Goal: Transaction & Acquisition: Download file/media

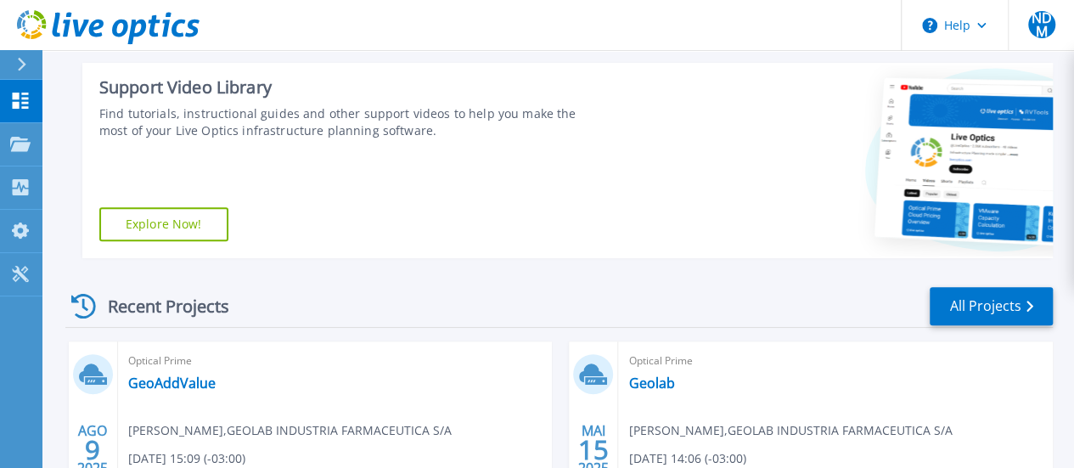
scroll to position [424, 0]
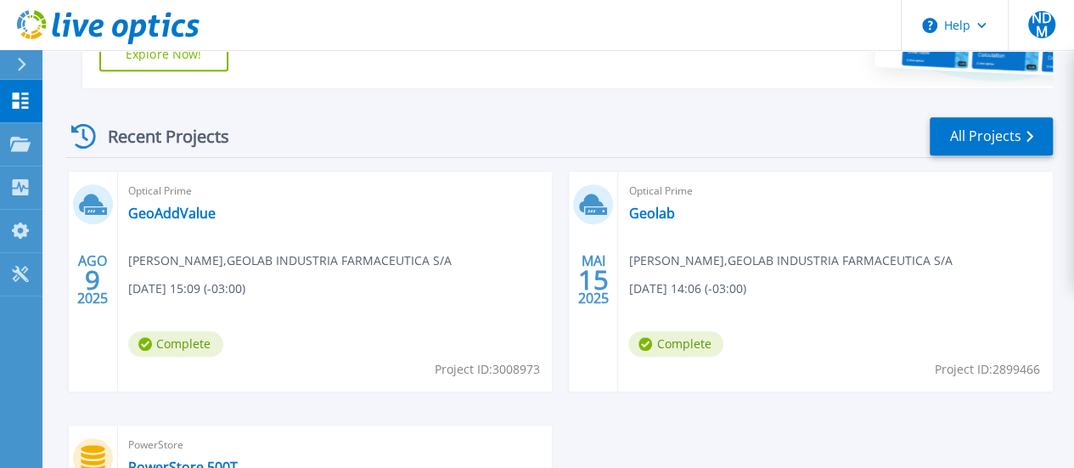
click at [199, 194] on span "Optical Prime" at bounding box center [335, 191] width 414 height 19
click at [193, 212] on link "GeoAddValue" at bounding box center [171, 213] width 87 height 17
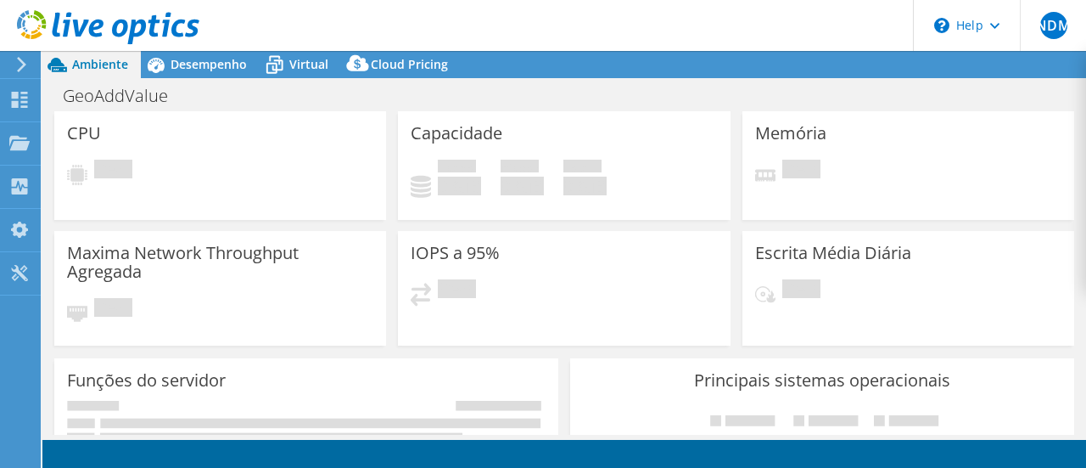
select select "USD"
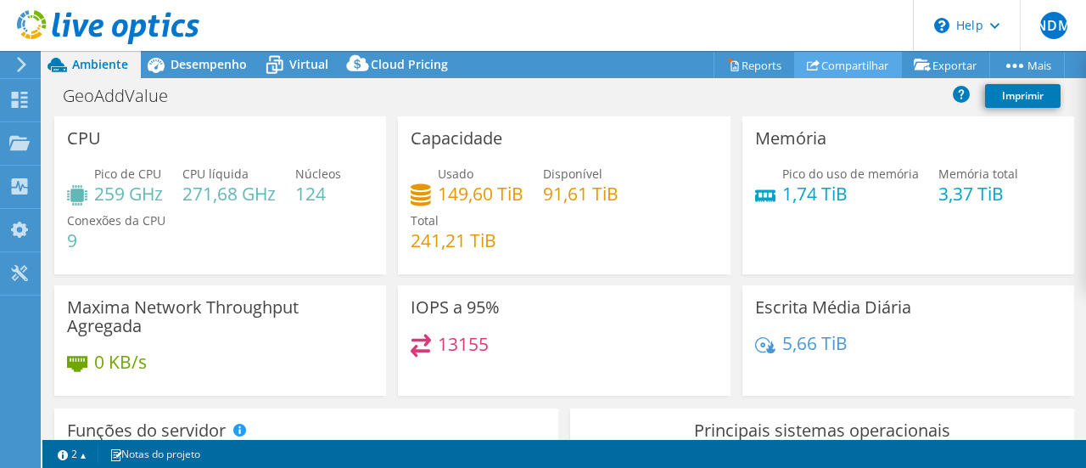
click at [825, 66] on link "Compartilhar" at bounding box center [848, 65] width 108 height 26
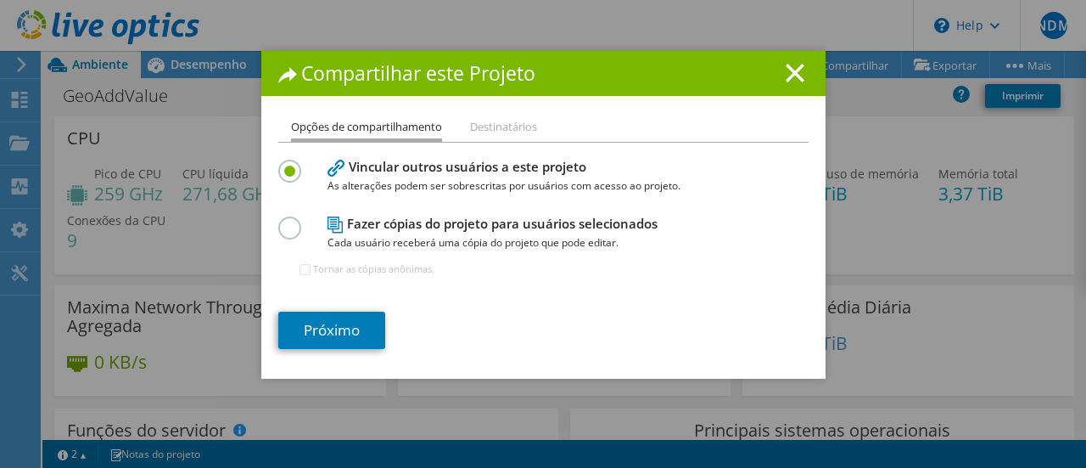
click at [493, 132] on li "Destinatários" at bounding box center [503, 127] width 67 height 21
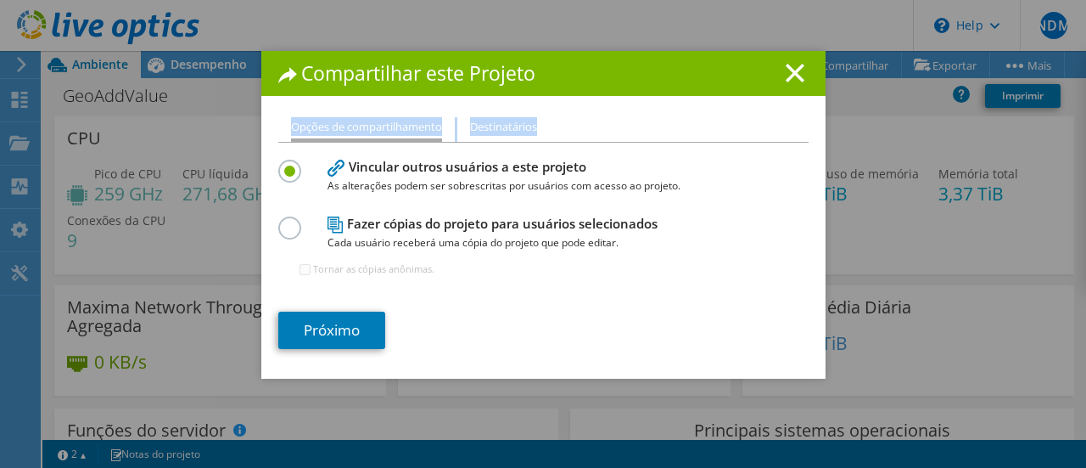
click at [493, 132] on li "Destinatários" at bounding box center [503, 127] width 67 height 21
click at [367, 132] on li "Opções de compartilhamento" at bounding box center [366, 129] width 151 height 25
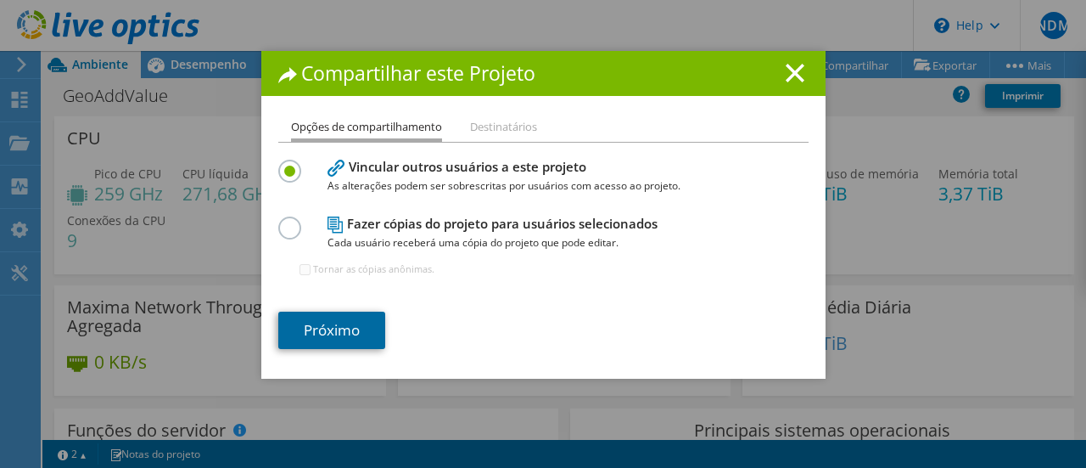
click at [328, 335] on link "Próximo" at bounding box center [331, 329] width 107 height 37
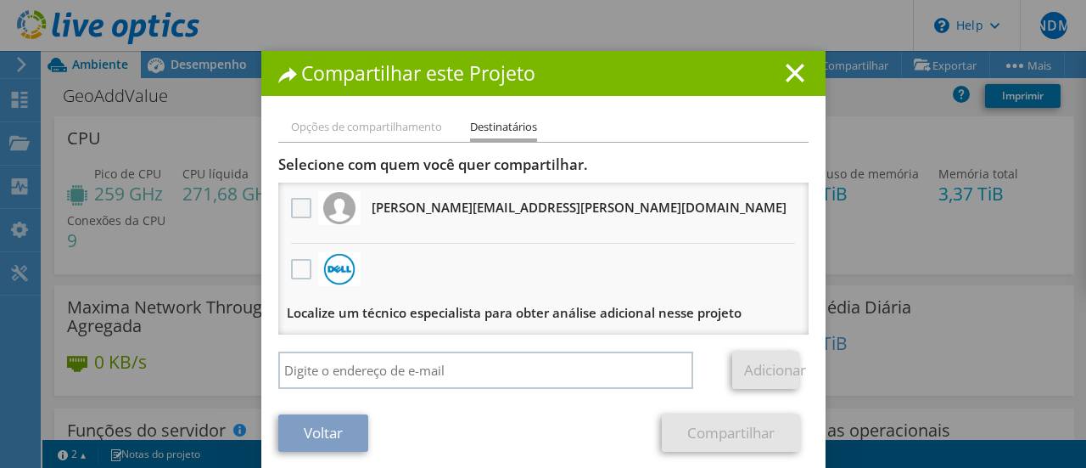
click at [298, 217] on label at bounding box center [303, 208] width 25 height 20
click at [0, 0] on input "checkbox" at bounding box center [0, 0] width 0 height 0
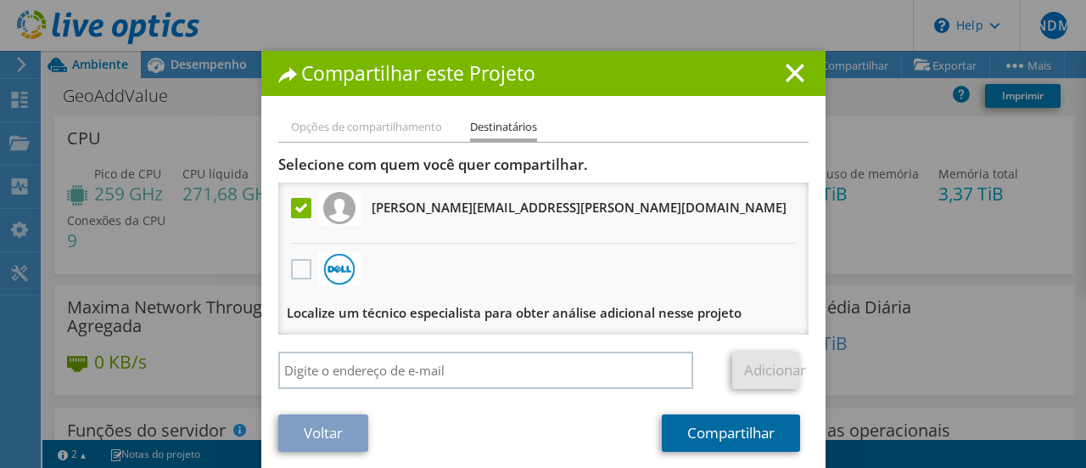
click at [745, 433] on link "Compartilhar" at bounding box center [731, 432] width 138 height 37
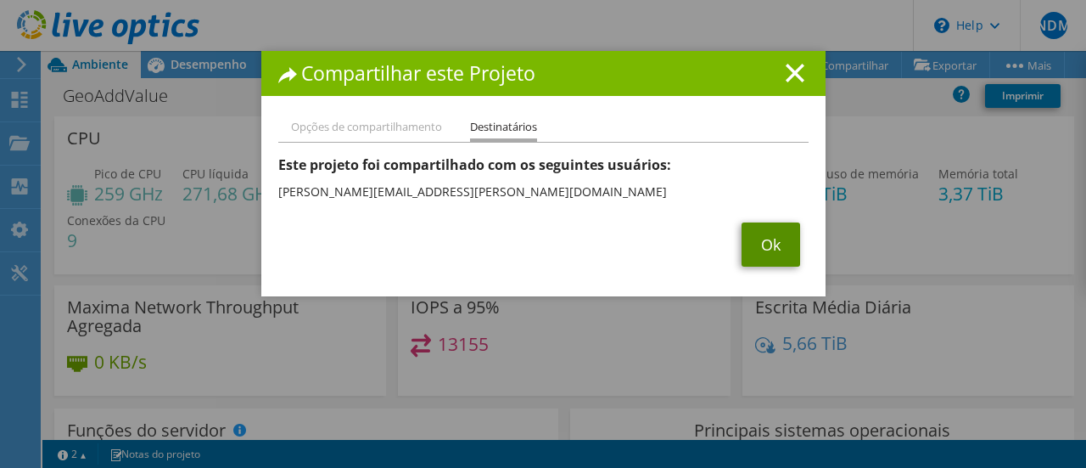
click at [760, 254] on link "Ok" at bounding box center [771, 244] width 59 height 44
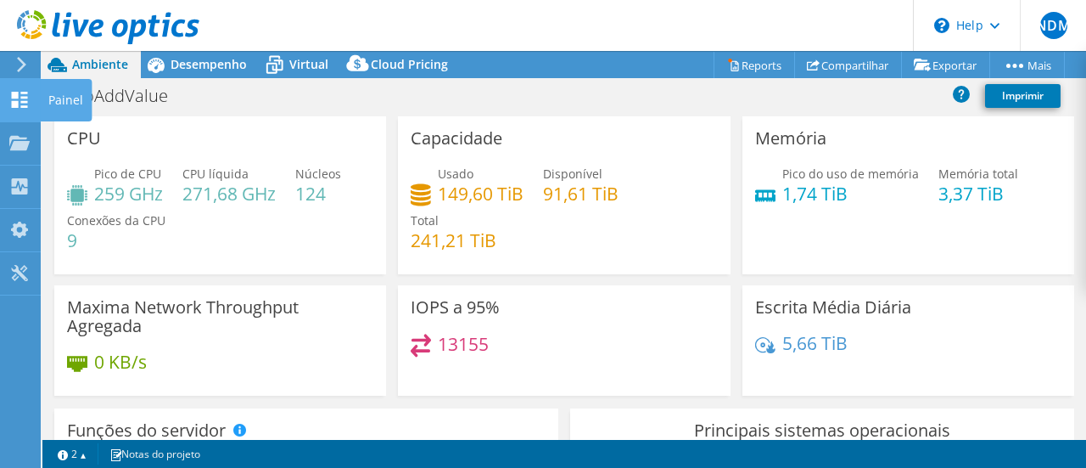
click at [60, 100] on div "Painel" at bounding box center [66, 100] width 52 height 42
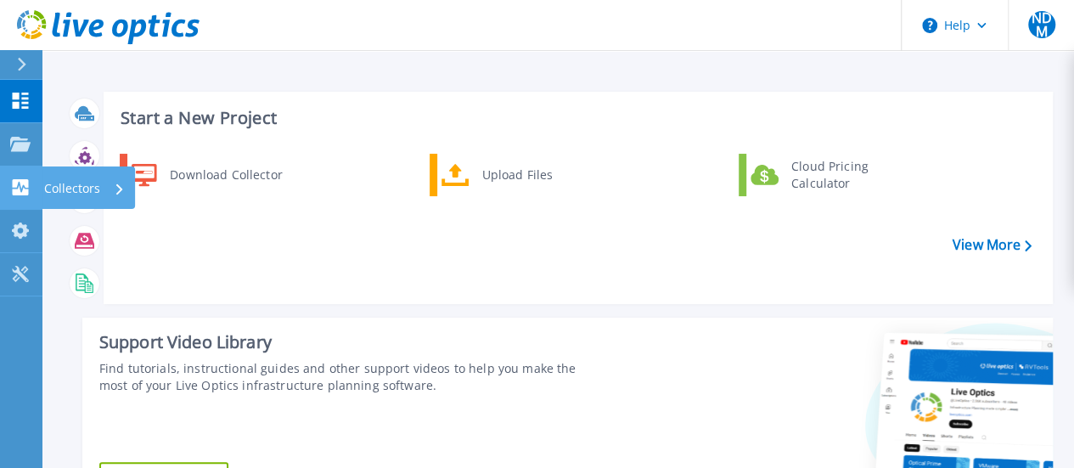
click at [76, 177] on p "Collectors" at bounding box center [72, 188] width 56 height 44
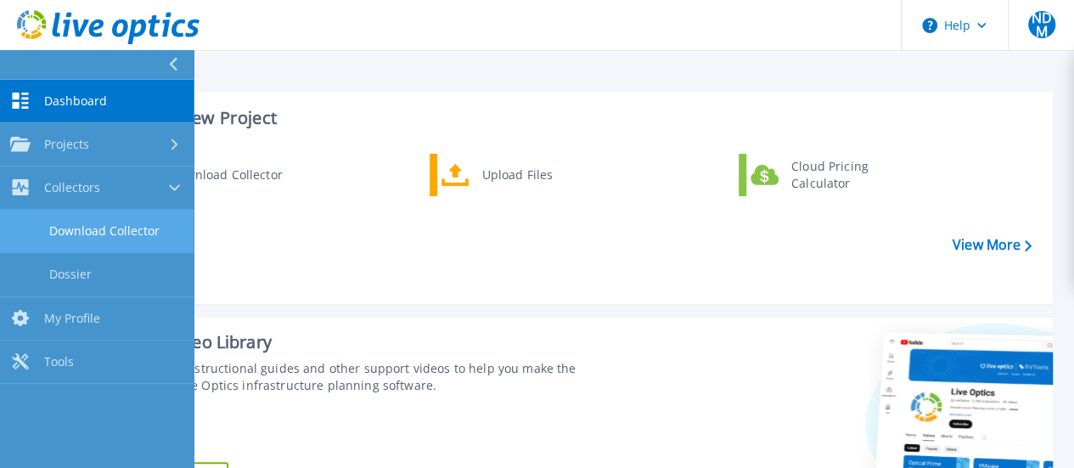
click at [84, 218] on link "Download Collector" at bounding box center [96, 231] width 193 height 43
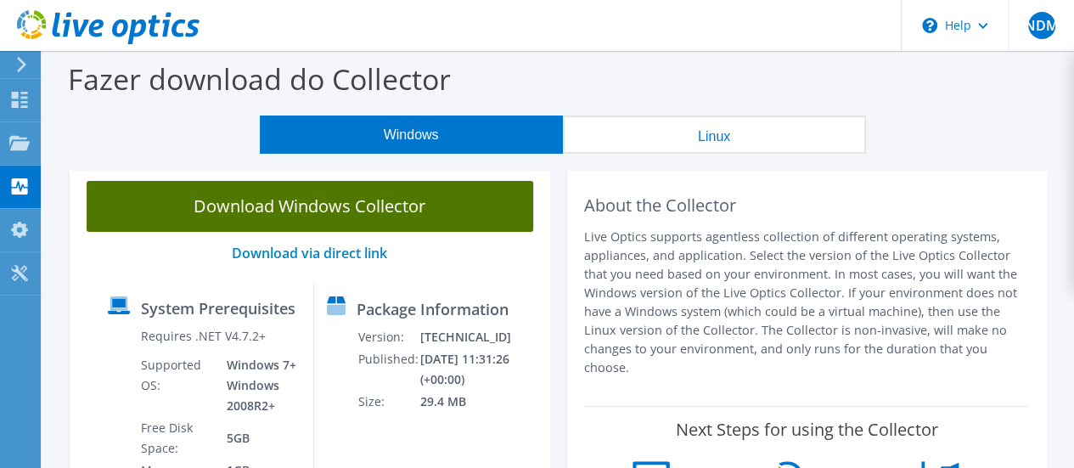
click at [425, 196] on link "Download Windows Collector" at bounding box center [310, 206] width 446 height 51
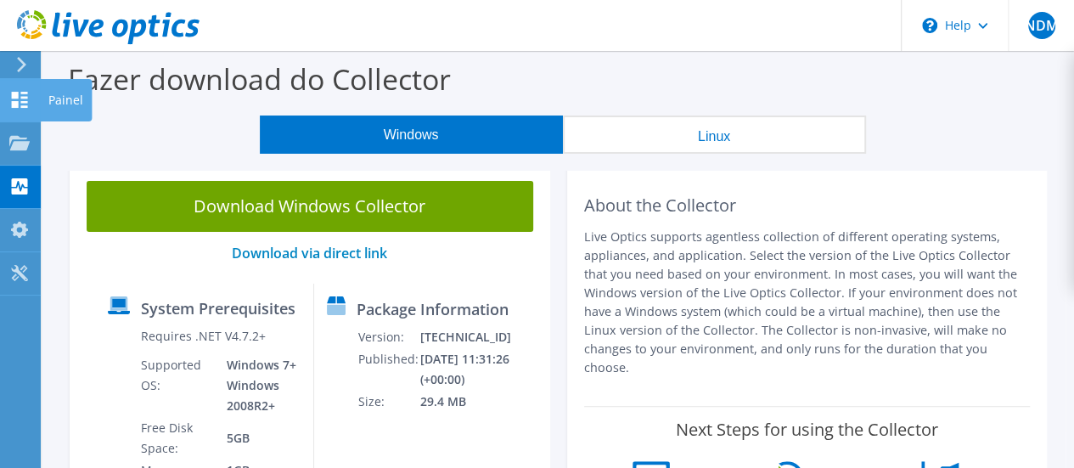
click at [68, 91] on div "Painel" at bounding box center [66, 100] width 52 height 42
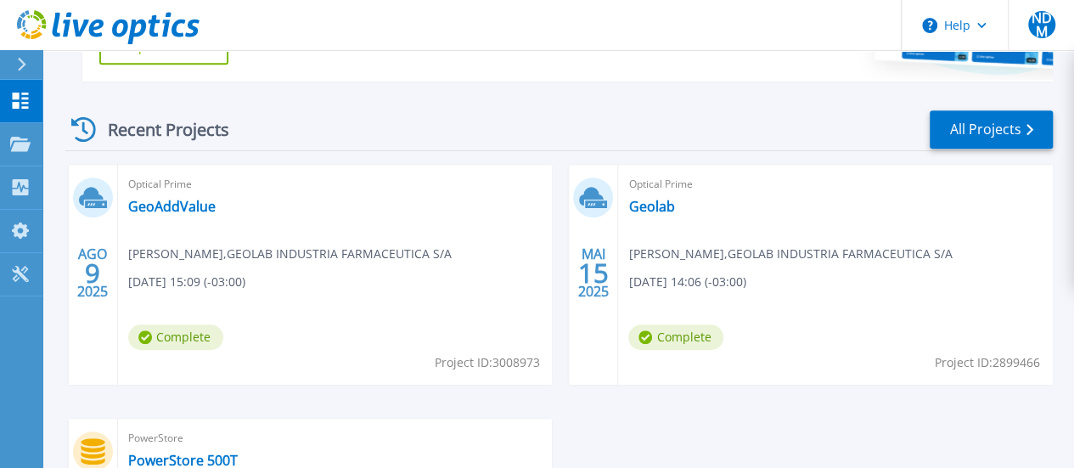
scroll to position [446, 0]
